Goal: Find contact information: Find contact information

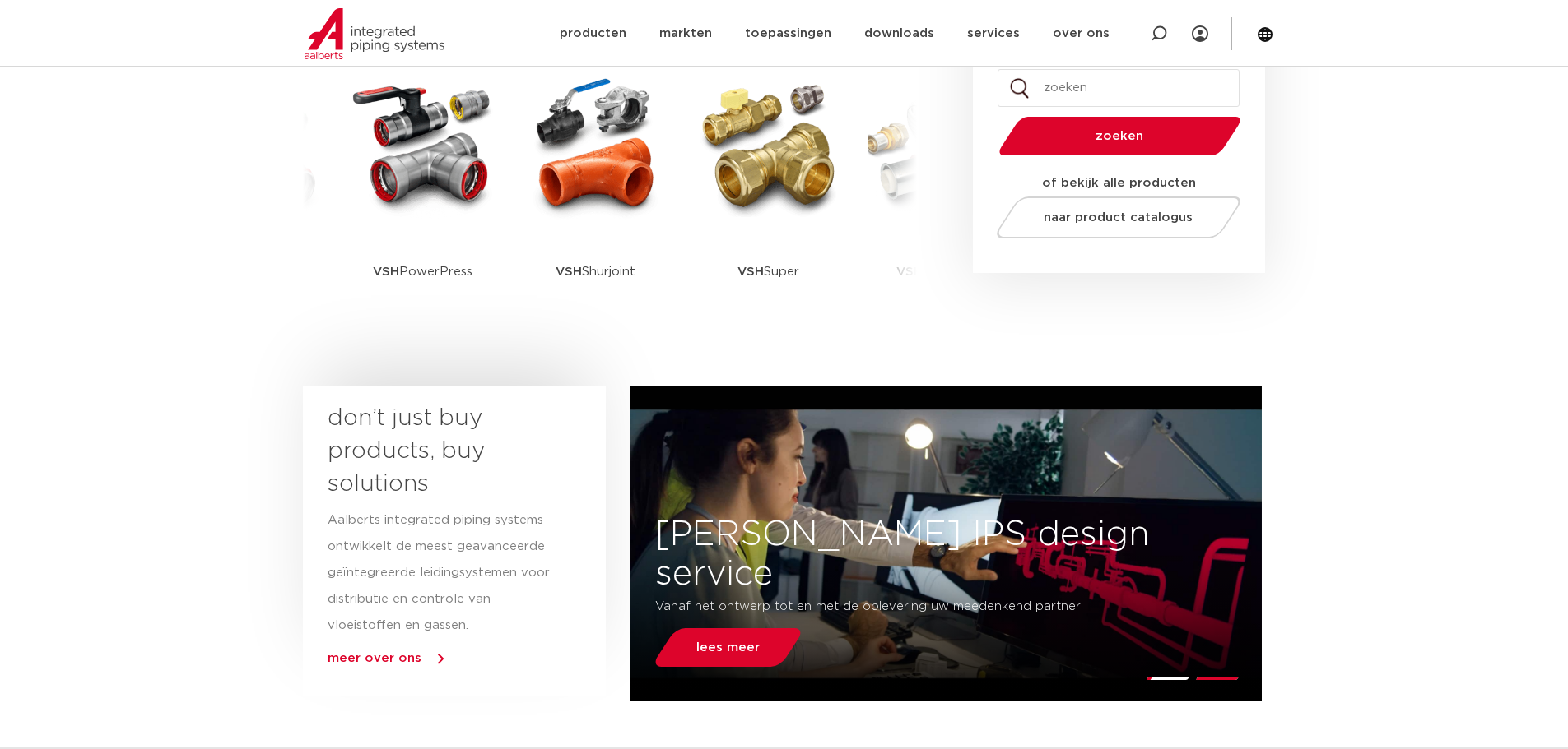
scroll to position [329, 0]
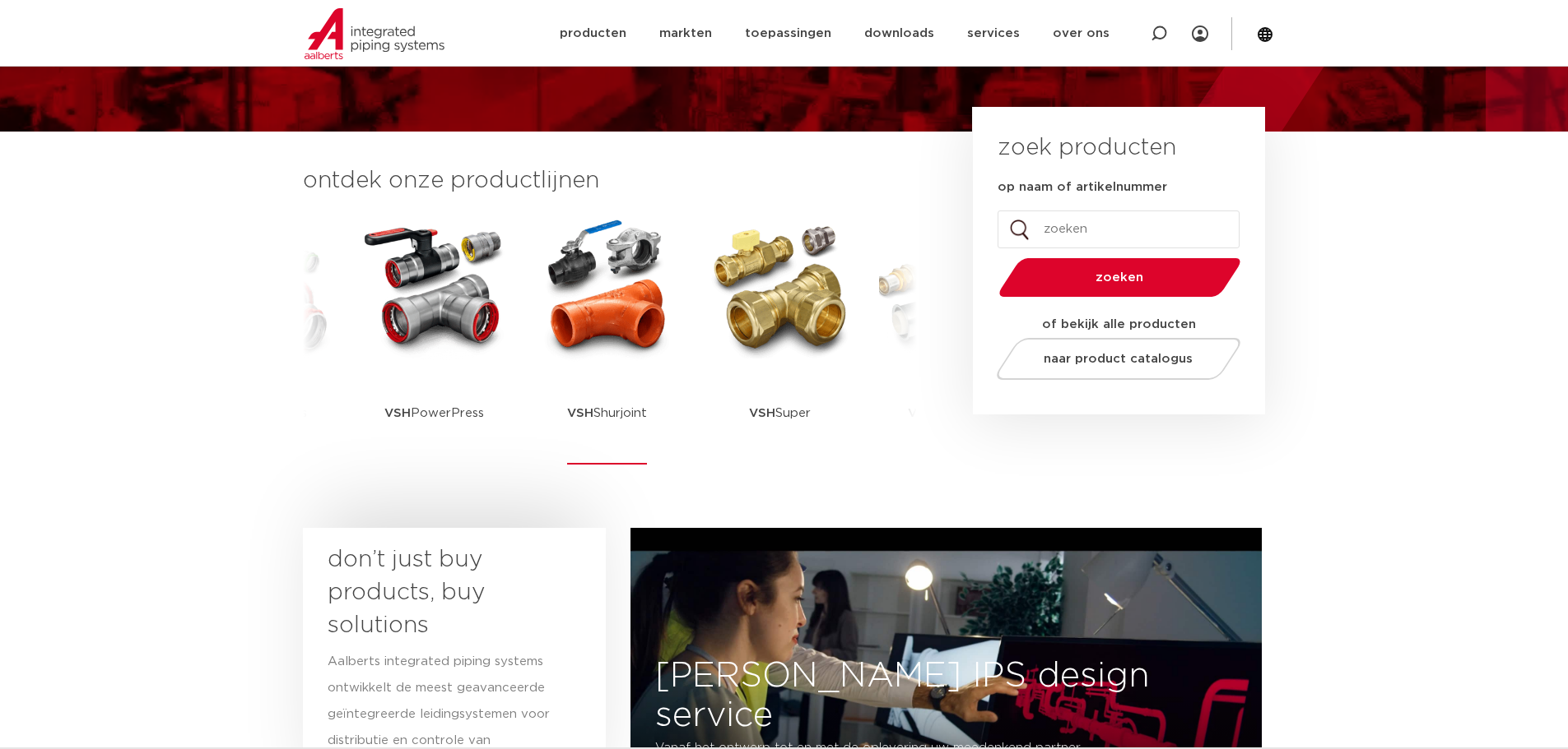
click at [572, 305] on img at bounding box center [607, 287] width 148 height 148
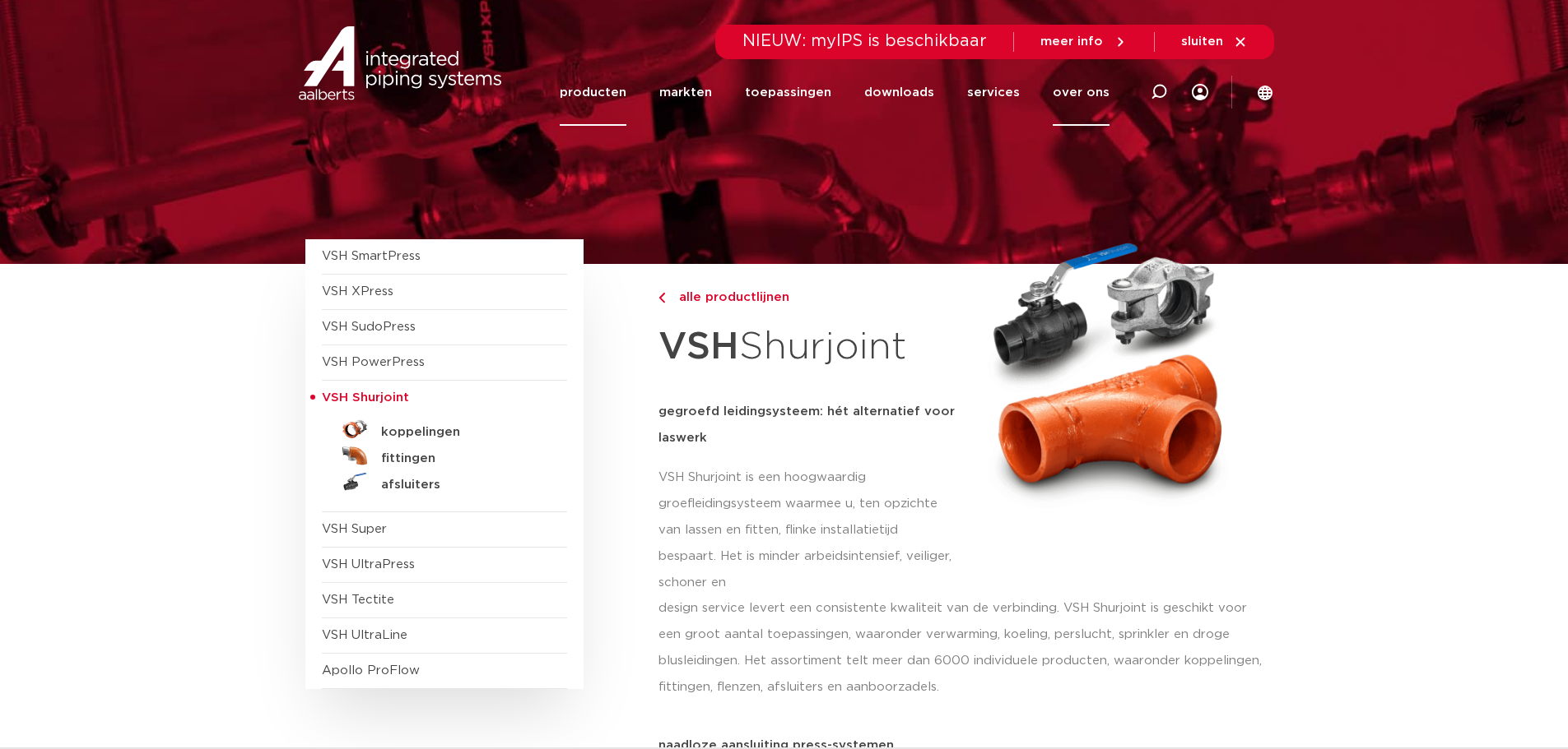
click at [1071, 89] on link "over ons" at bounding box center [1081, 92] width 57 height 66
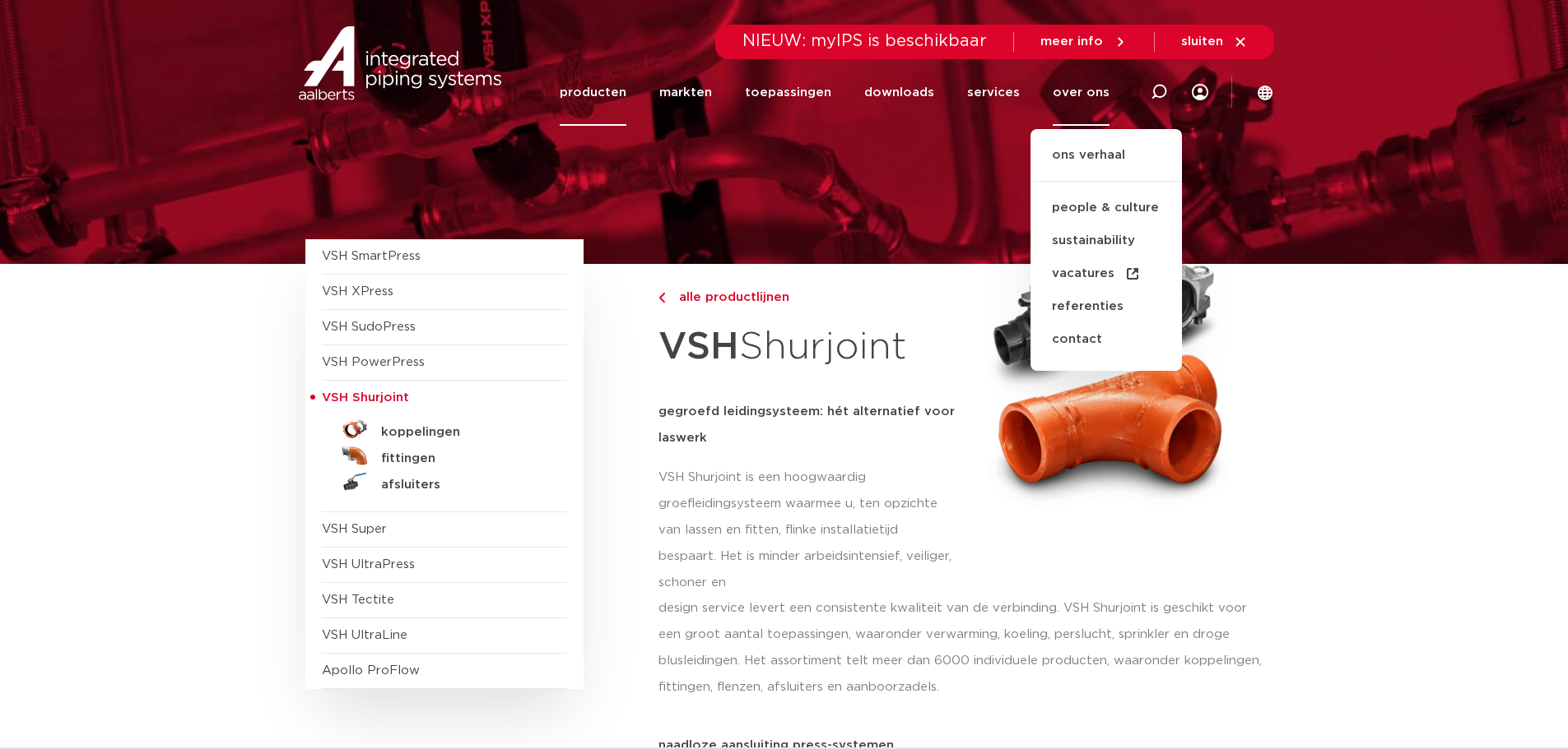
click at [408, 65] on img at bounding box center [400, 63] width 211 height 74
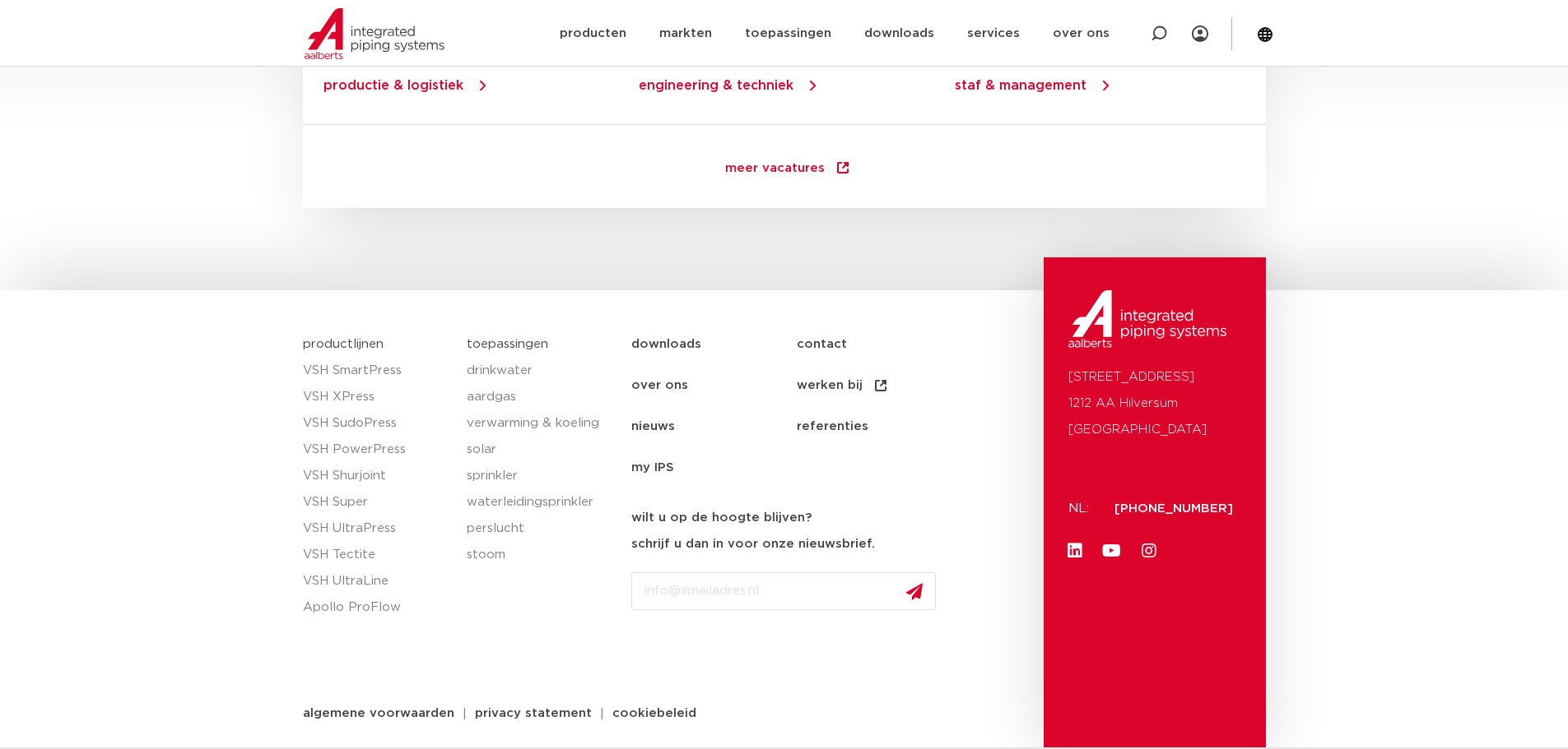
click at [807, 341] on link "contact" at bounding box center [879, 344] width 166 height 41
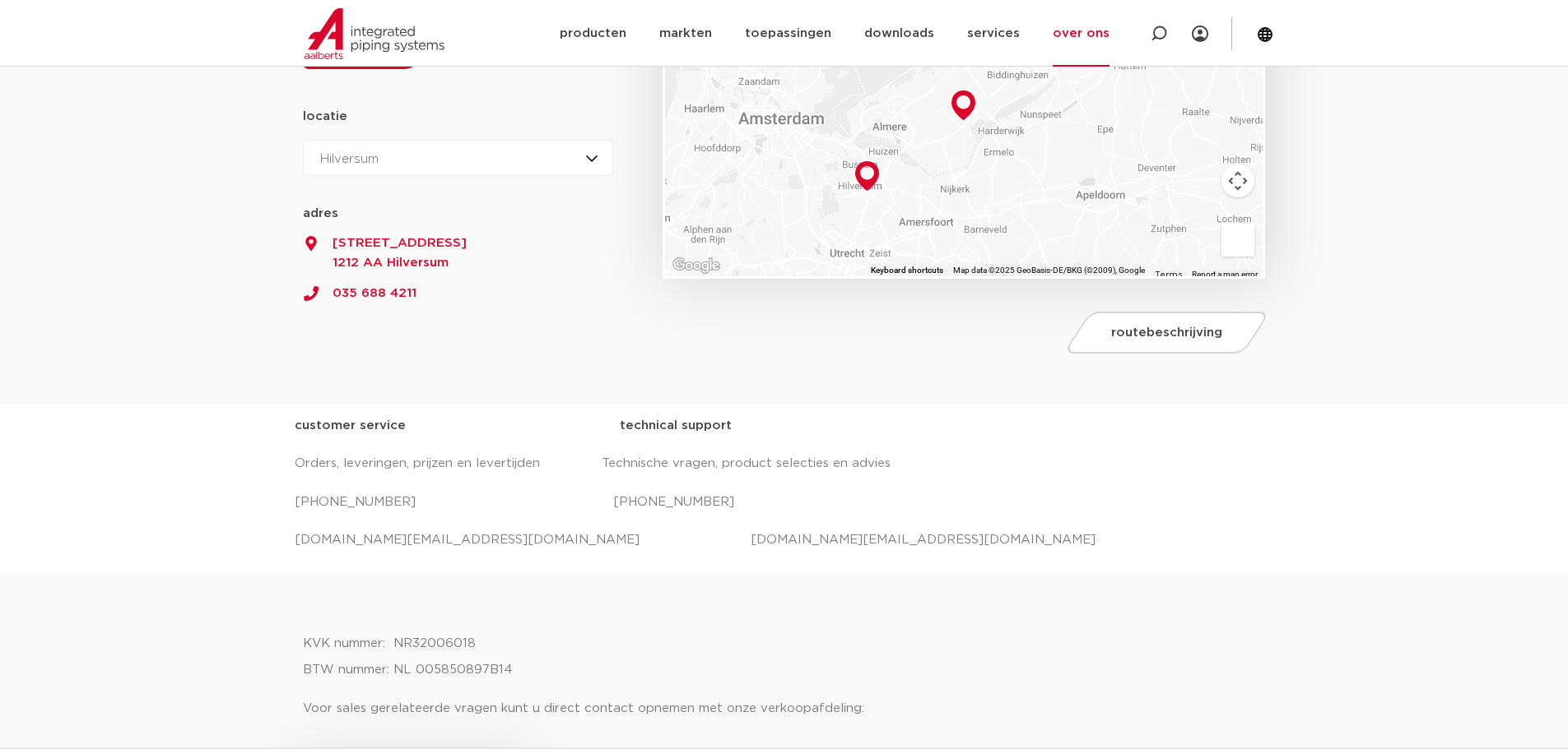
scroll to position [165, 0]
